Goal: Task Accomplishment & Management: Complete application form

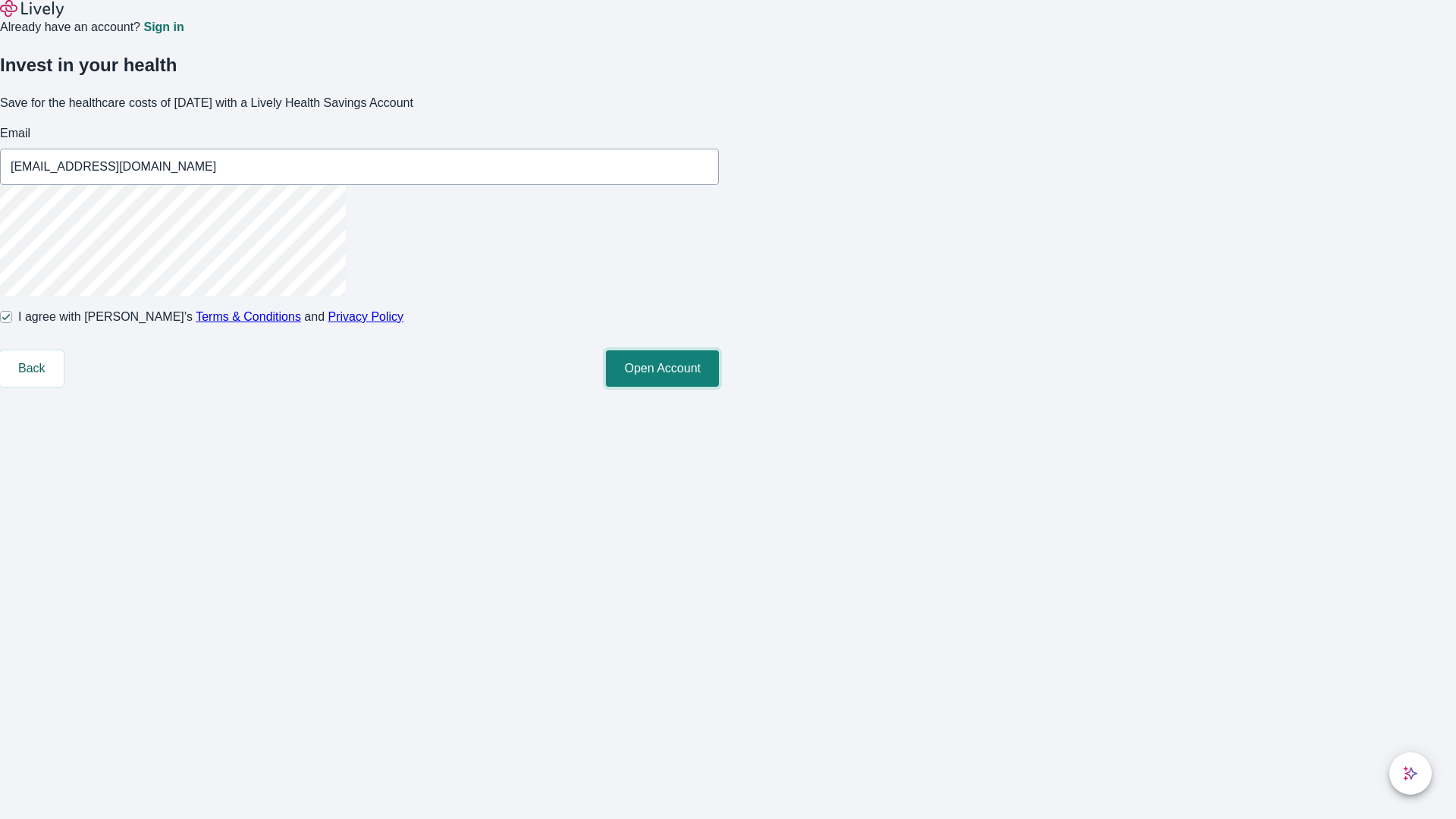
click at [719, 386] on button "Open Account" at bounding box center [662, 368] width 113 height 36
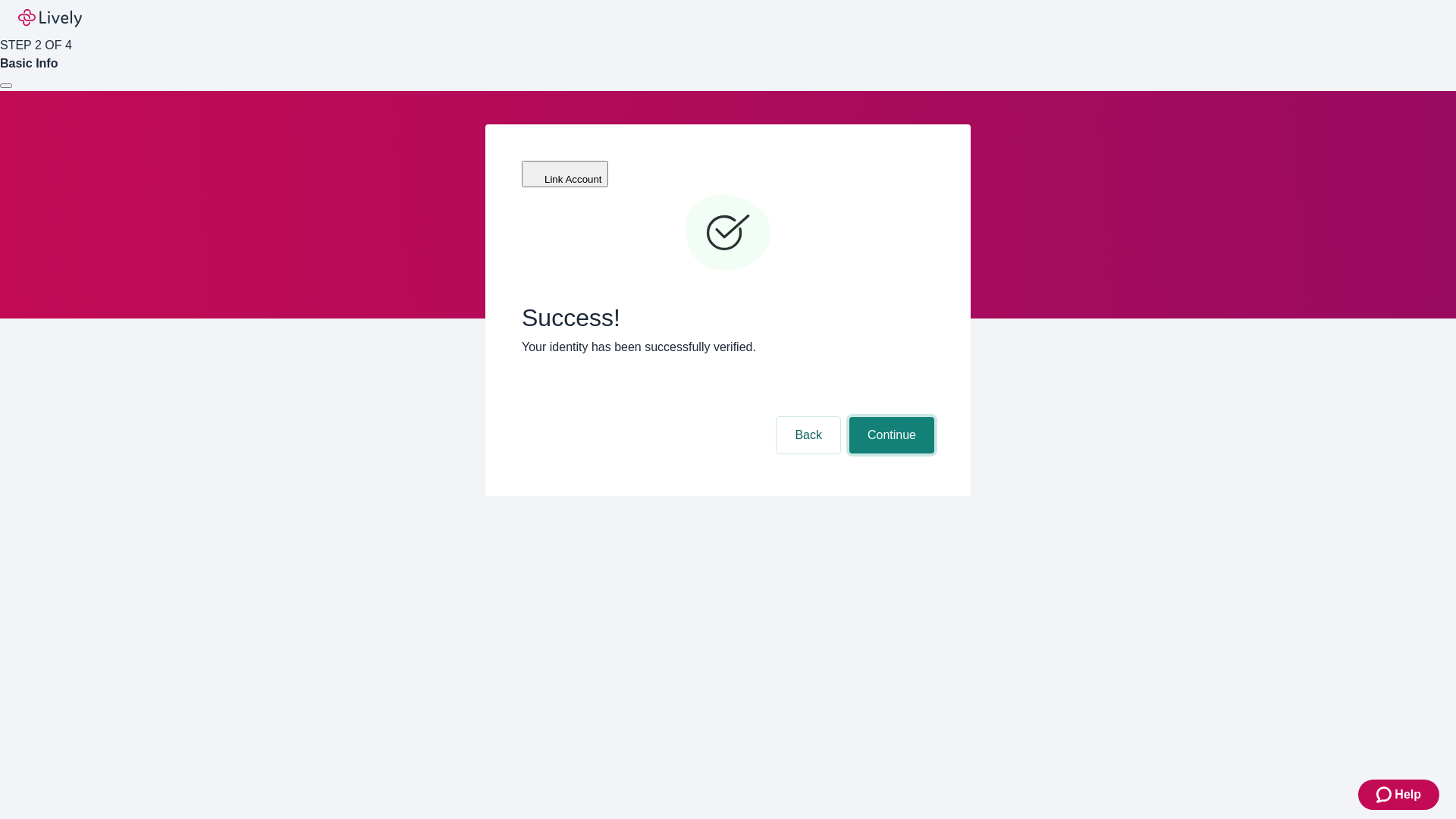
click at [890, 417] on button "Continue" at bounding box center [891, 435] width 85 height 36
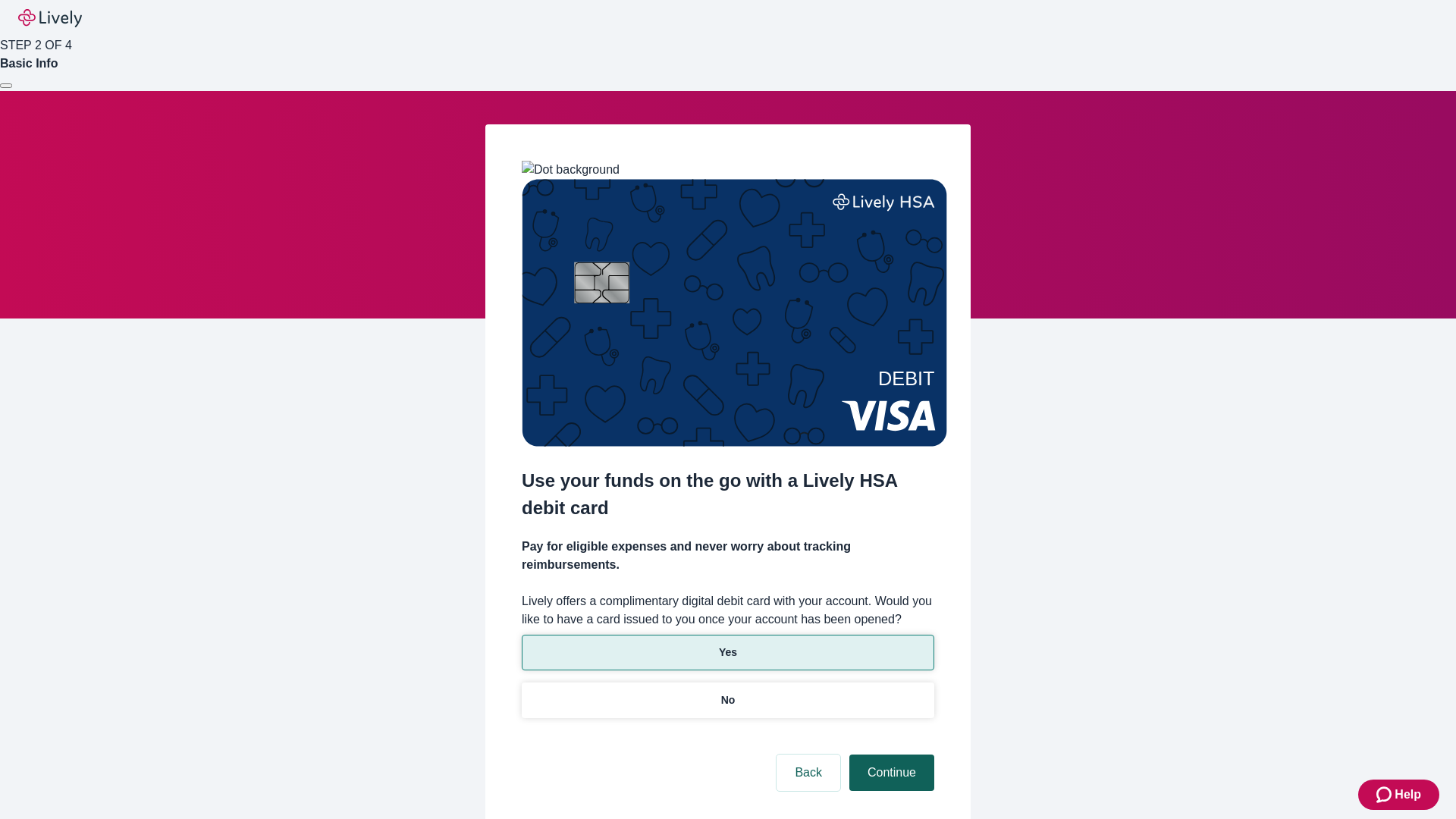
click at [727, 692] on p "No" at bounding box center [728, 700] width 15 height 16
click at [890, 755] on button "Continue" at bounding box center [891, 772] width 85 height 36
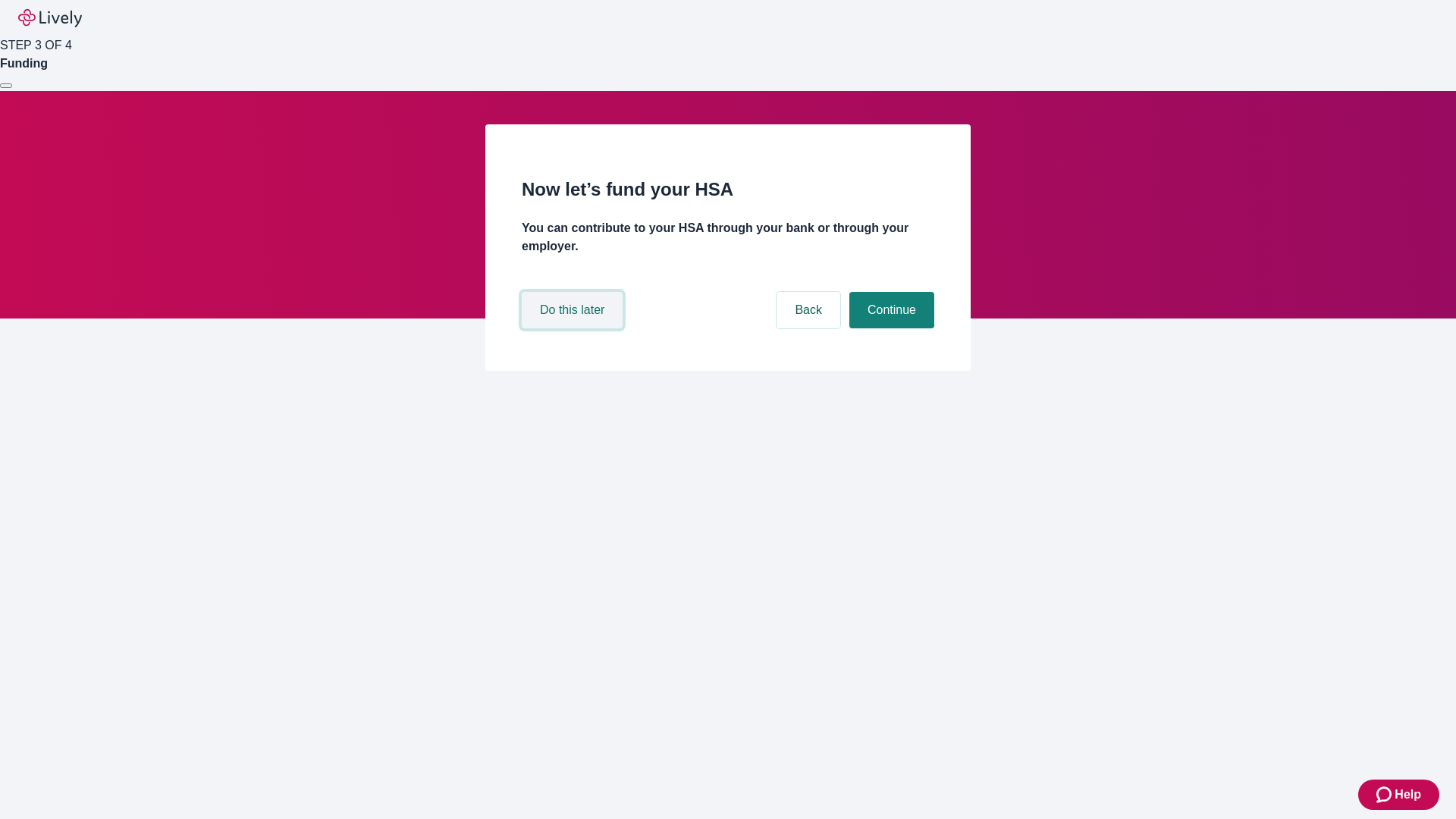
click at [574, 328] on button "Do this later" at bounding box center [572, 310] width 101 height 36
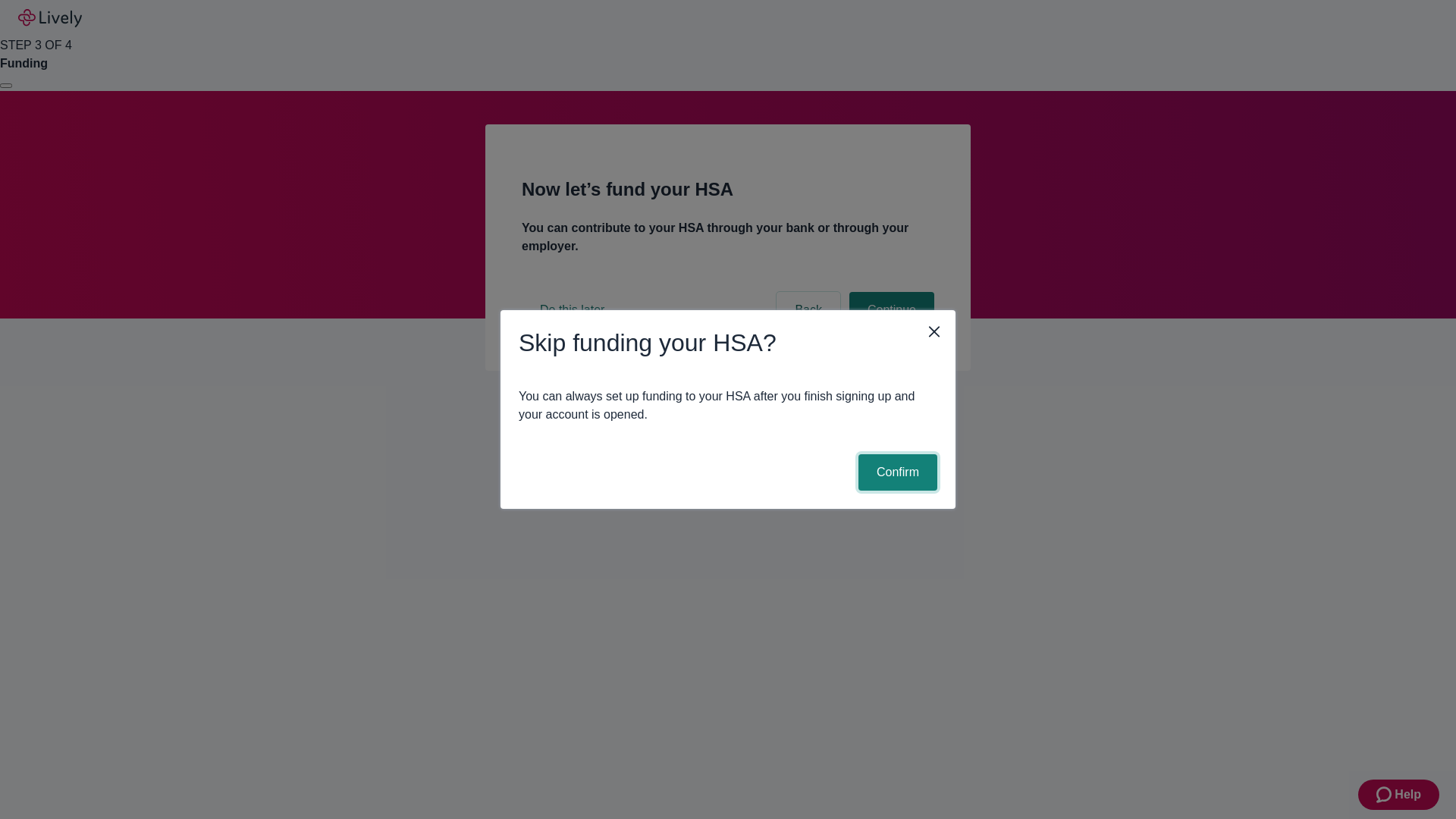
click at [896, 472] on button "Confirm" at bounding box center [898, 472] width 79 height 36
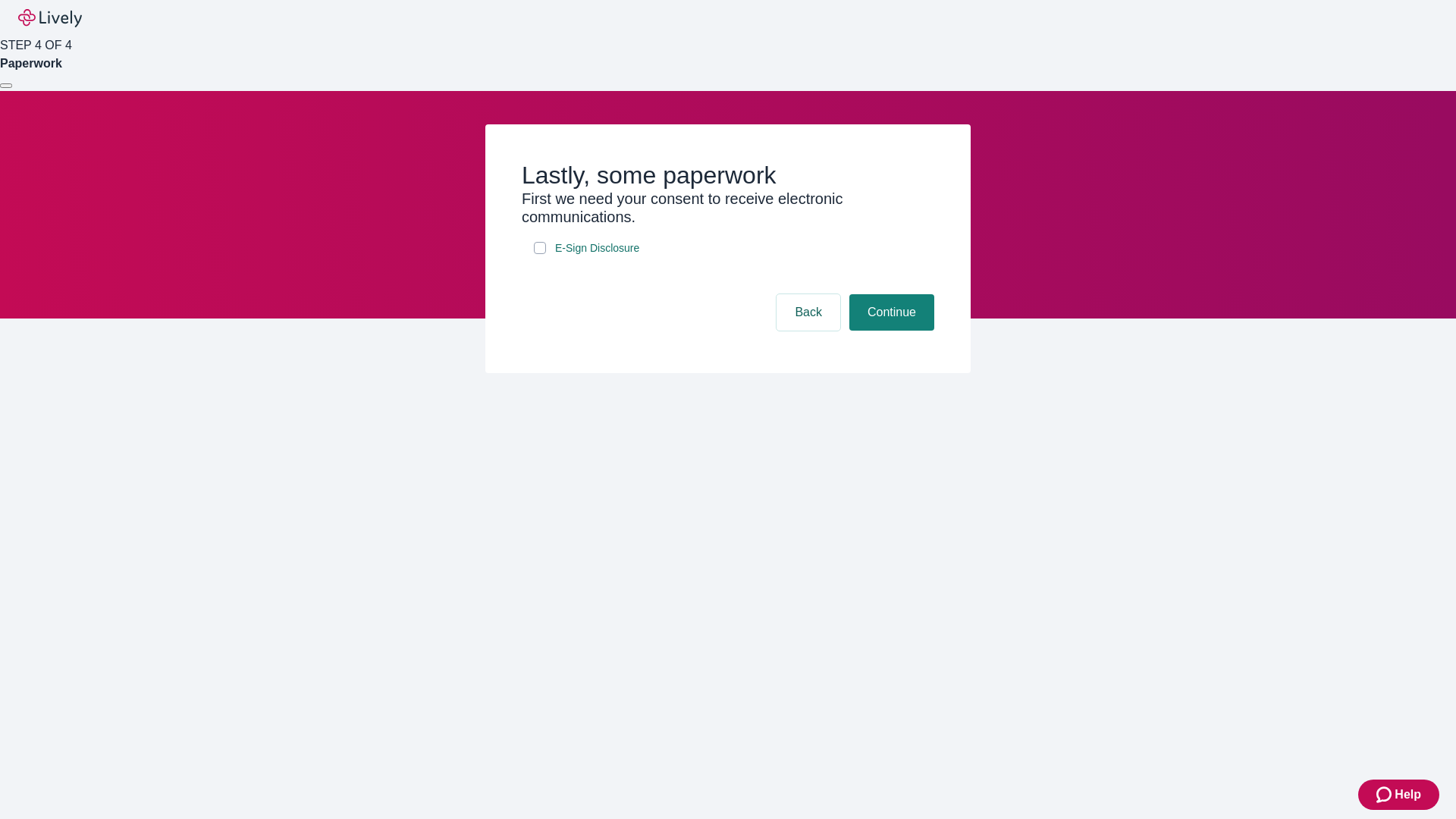
click at [540, 254] on input "E-Sign Disclosure" at bounding box center [540, 248] width 12 height 12
checkbox input "true"
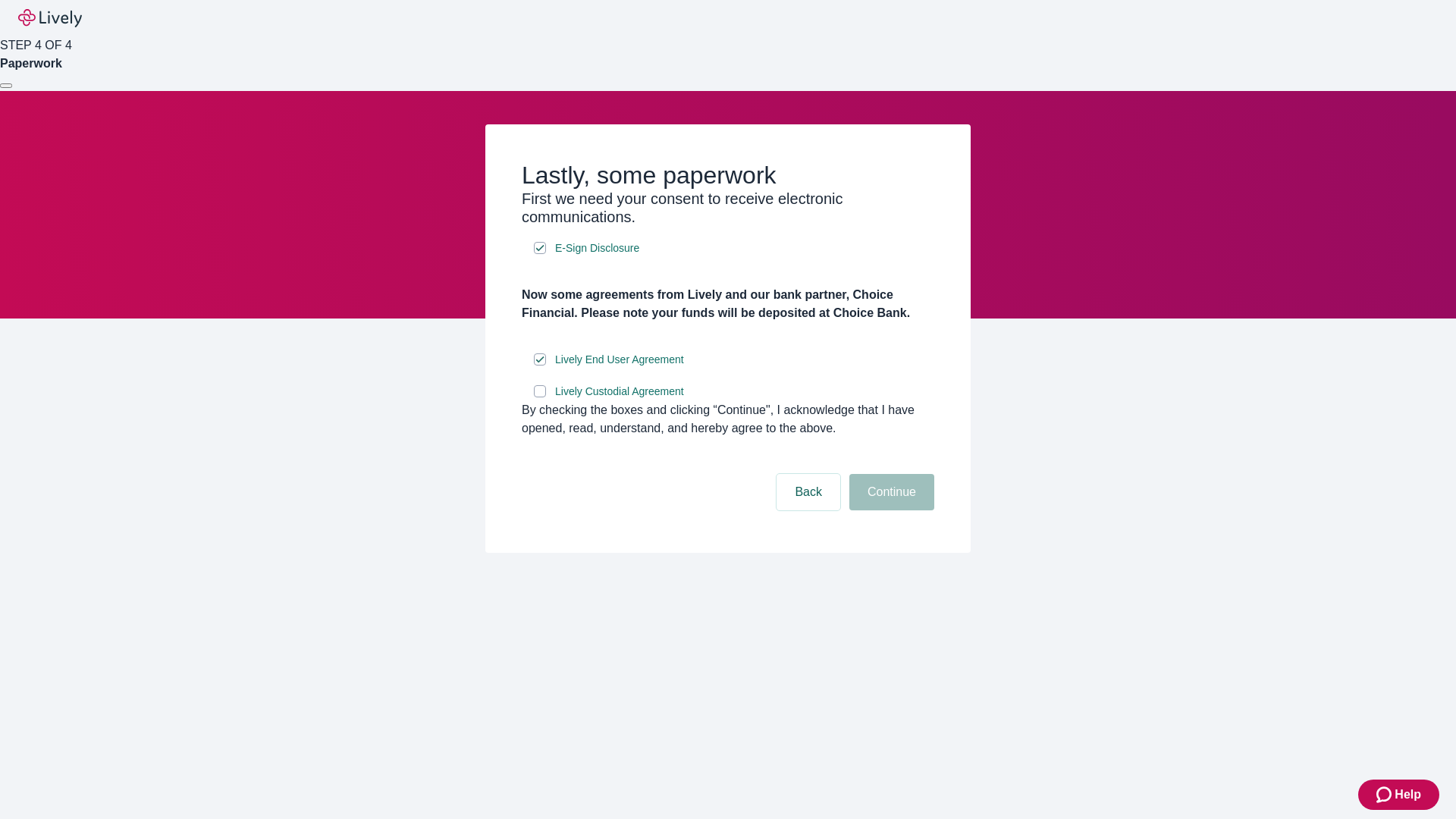
click at [540, 397] on input "Lively Custodial Agreement" at bounding box center [540, 391] width 12 height 12
checkbox input "true"
click at [890, 510] on button "Continue" at bounding box center [891, 492] width 85 height 36
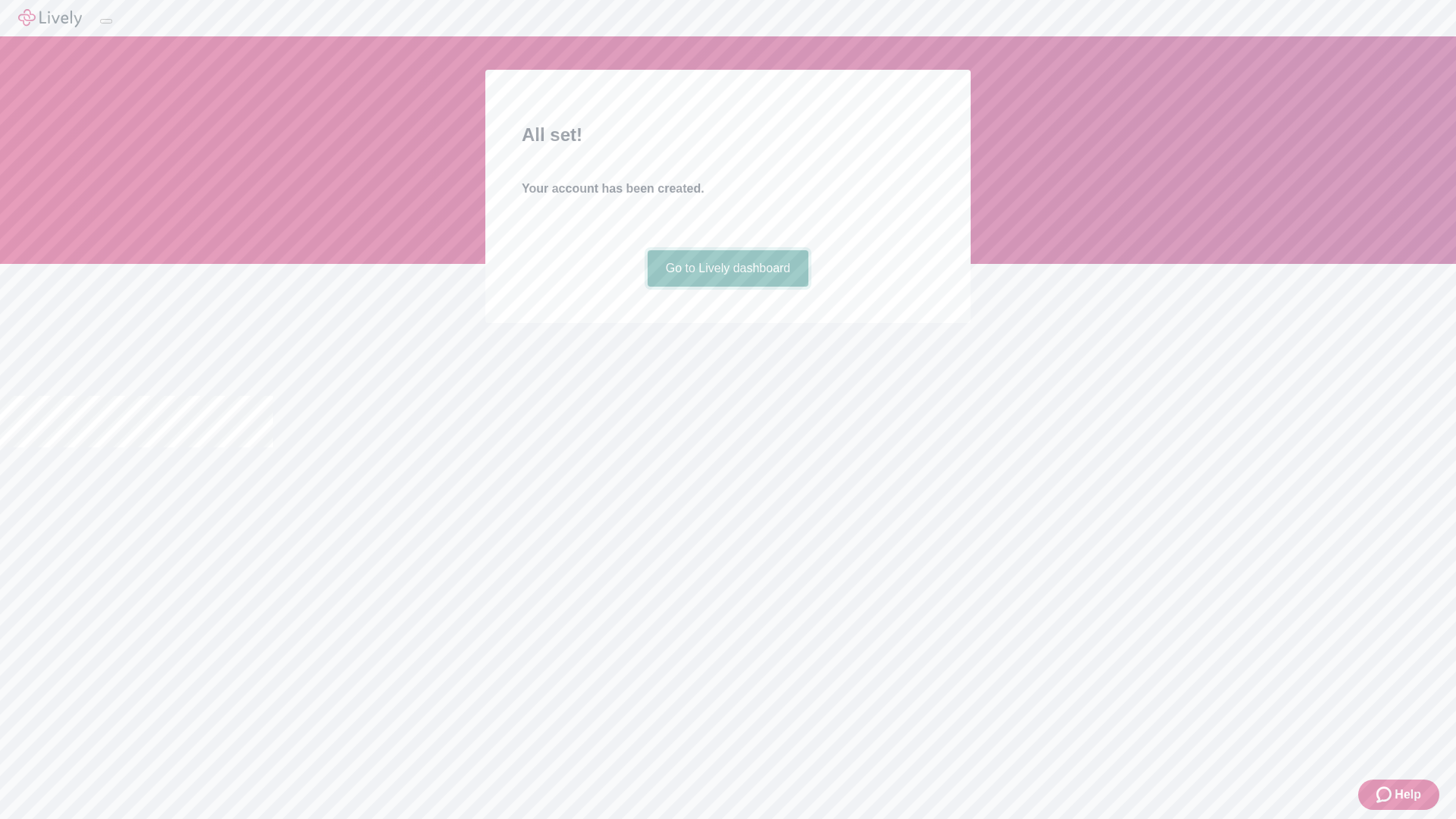
click at [727, 287] on link "Go to Lively dashboard" at bounding box center [728, 268] width 162 height 36
